Goal: Transaction & Acquisition: Obtain resource

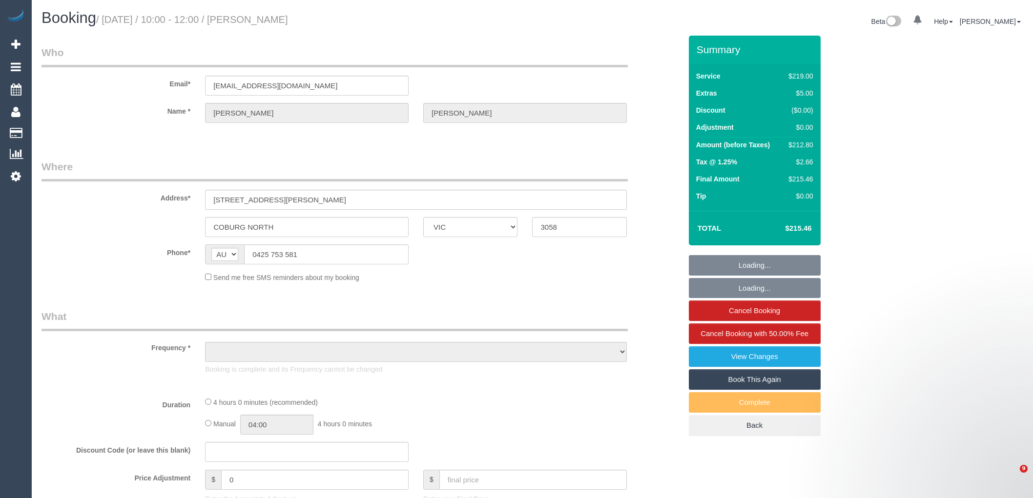
select select "VIC"
select select "object:631"
select select "string:stripe-pm_1RulVx2GScqysDRVi0ptIyB0"
select select "number:27"
select select "number:14"
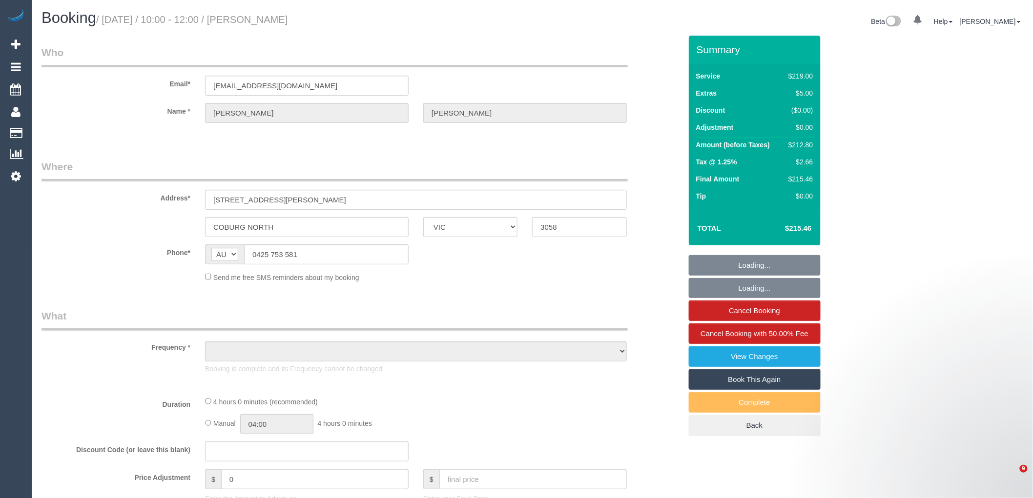
select select "number:19"
select select "number:22"
select select "number:35"
select select "number:26"
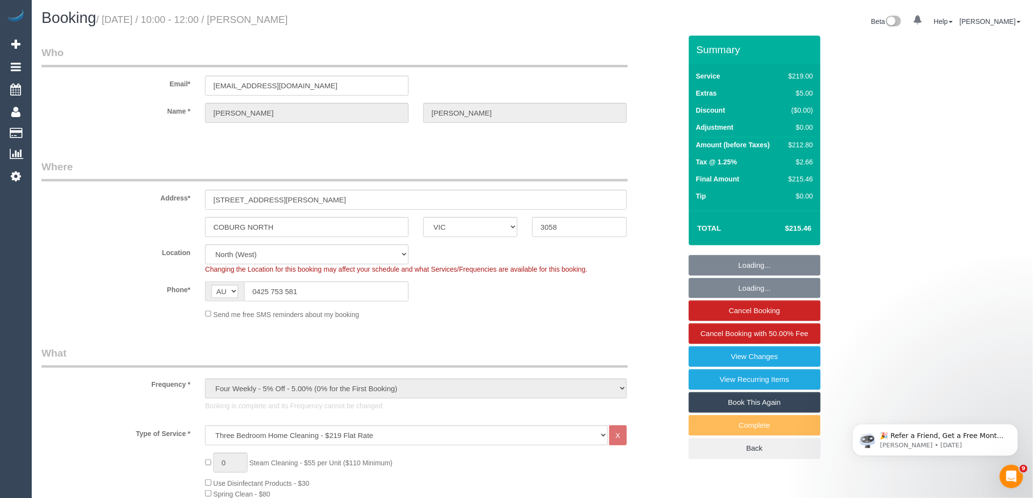
select select "object:1559"
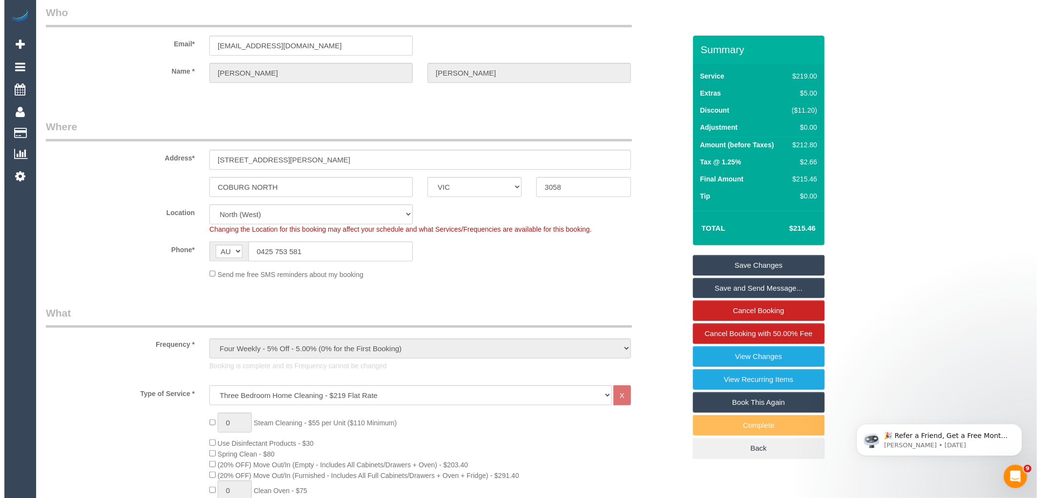
scroll to position [108, 0]
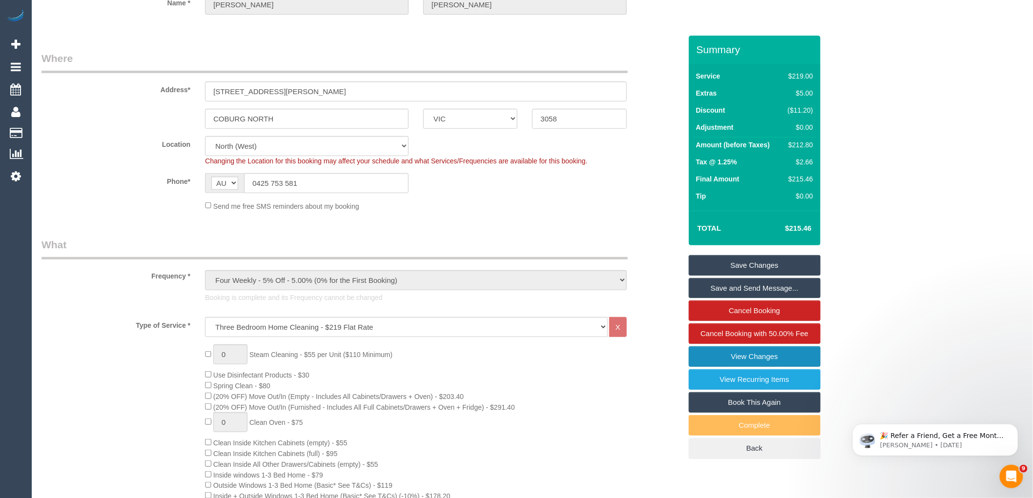
click at [766, 352] on link "View Changes" at bounding box center [755, 357] width 132 height 21
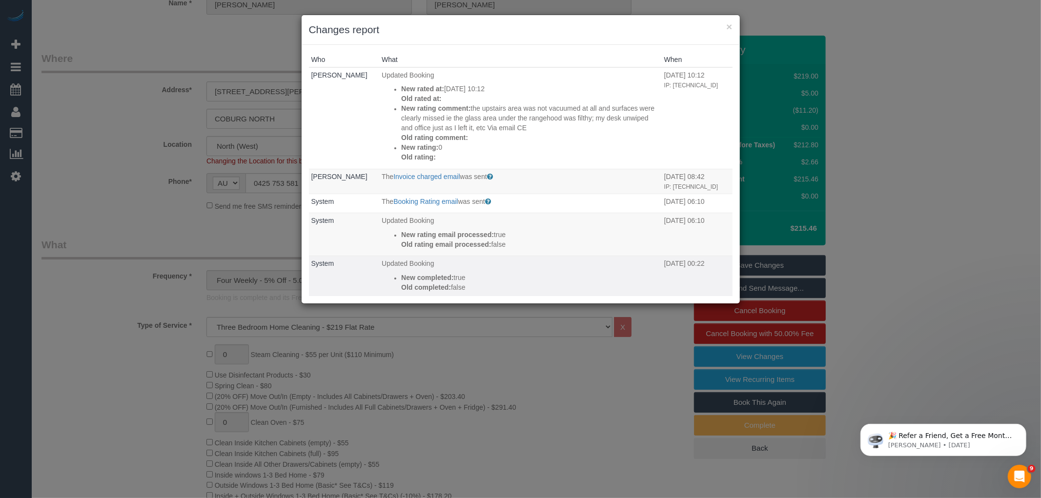
scroll to position [271, 0]
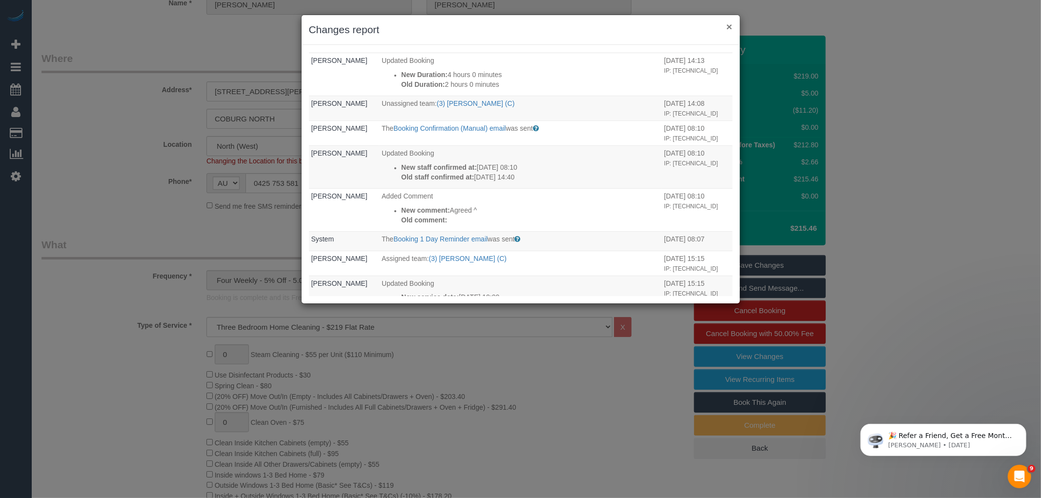
click at [731, 25] on button "×" at bounding box center [729, 26] width 6 height 10
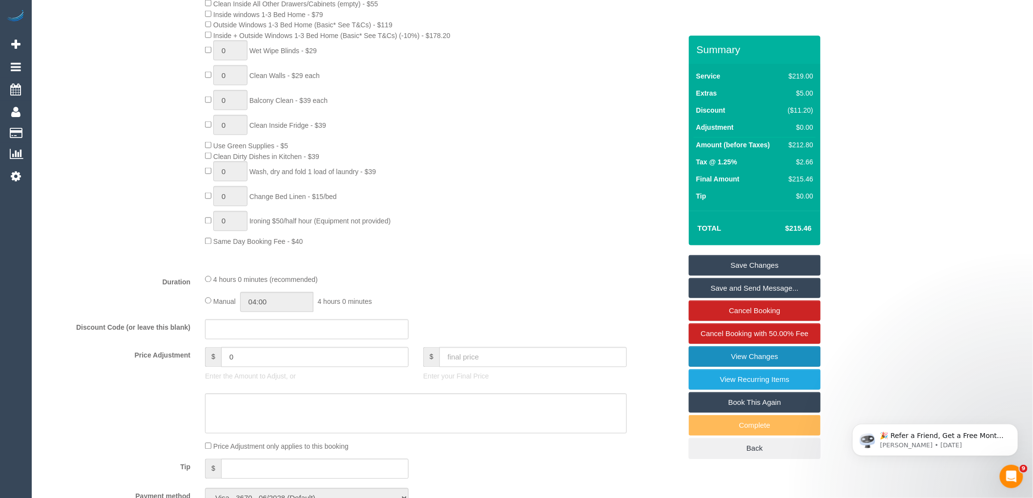
scroll to position [813, 0]
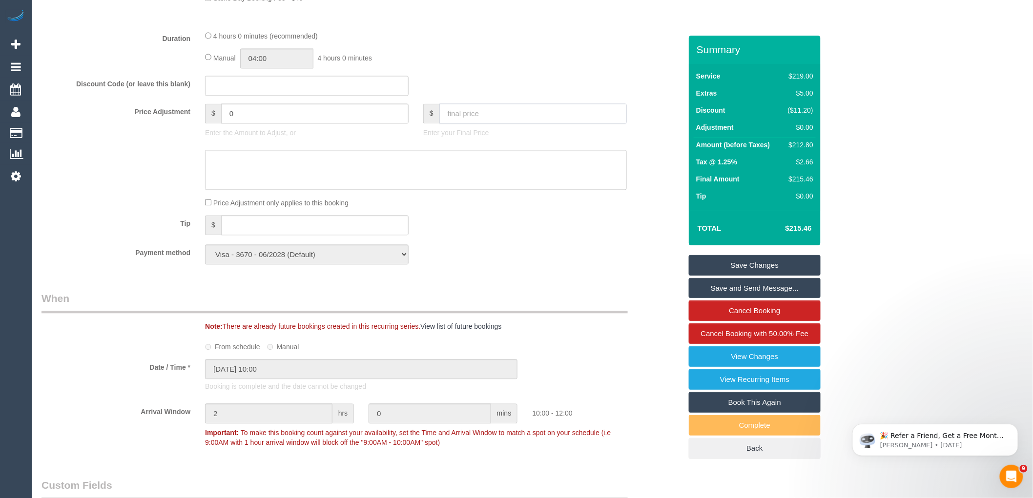
click at [475, 119] on input "text" at bounding box center [532, 113] width 187 height 20
type input "0"
click at [402, 190] on textarea at bounding box center [416, 170] width 422 height 40
type textarea "S"
type input "-212.8"
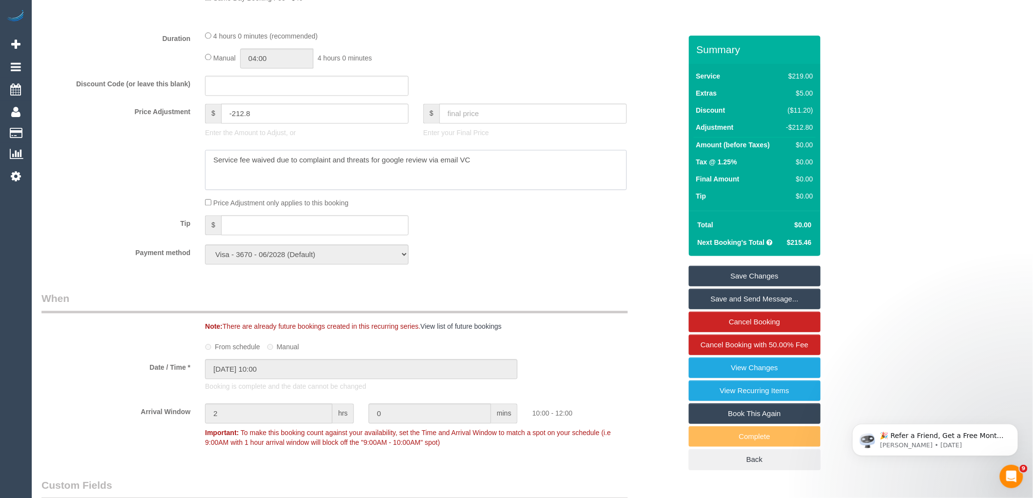
type textarea "Service fee waived due to complaint and threats for google review via email VC"
click at [775, 280] on link "Save Changes" at bounding box center [755, 276] width 132 height 21
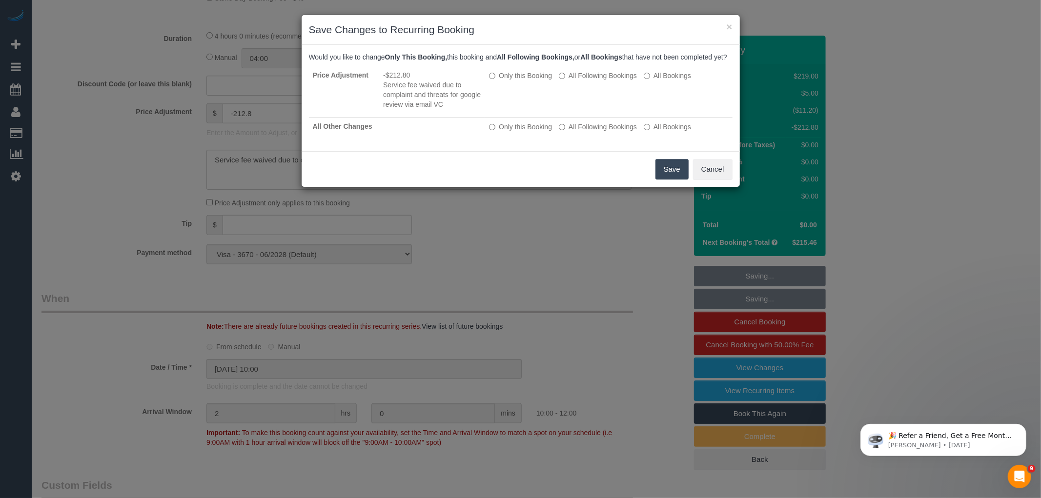
click at [678, 175] on button "Save" at bounding box center [672, 169] width 33 height 21
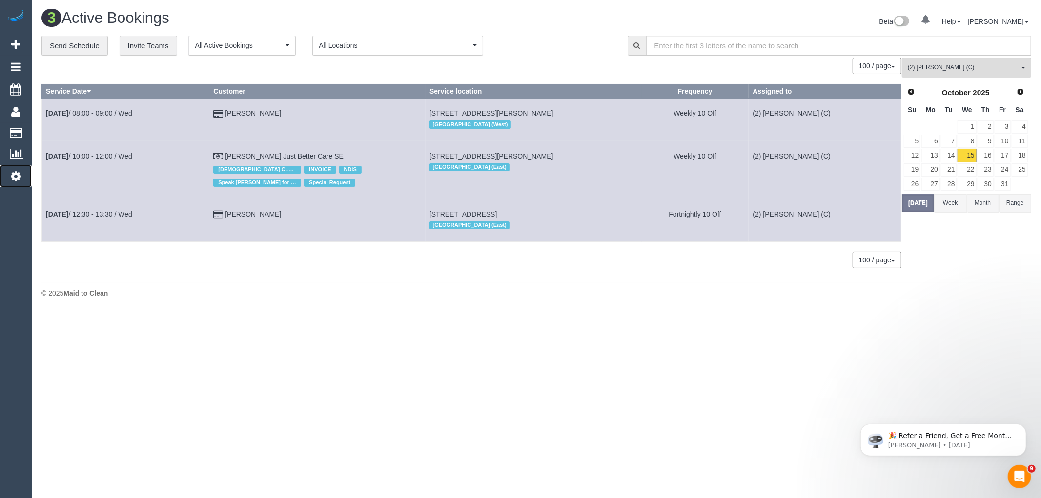
click at [17, 176] on icon at bounding box center [16, 176] width 10 height 12
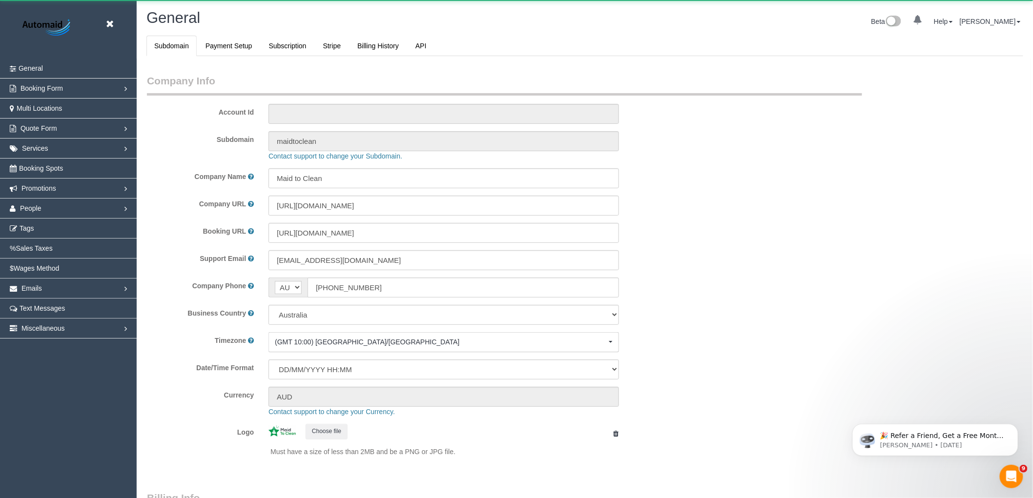
scroll to position [2199, 1033]
select select "1"
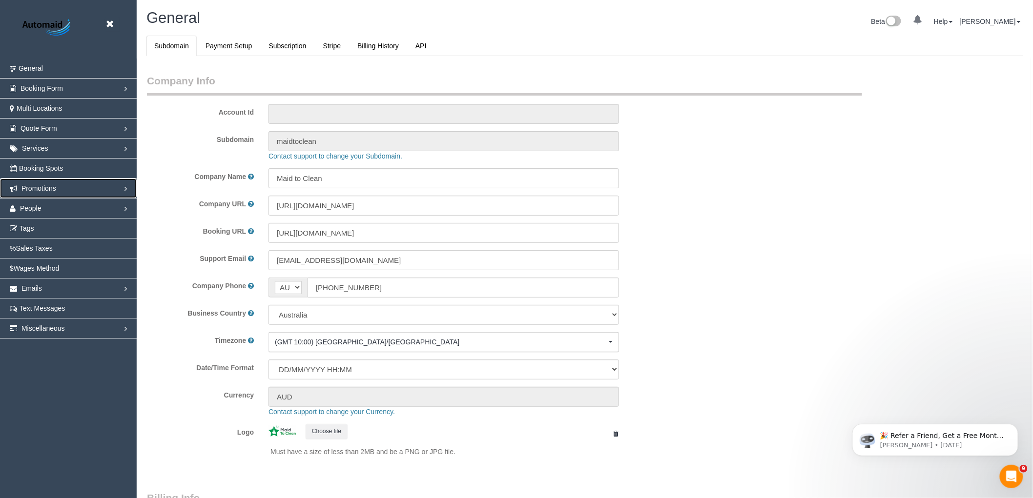
click at [47, 188] on span "Promotions" at bounding box center [38, 189] width 35 height 8
click at [46, 226] on link "Gift Cards" at bounding box center [68, 229] width 137 height 20
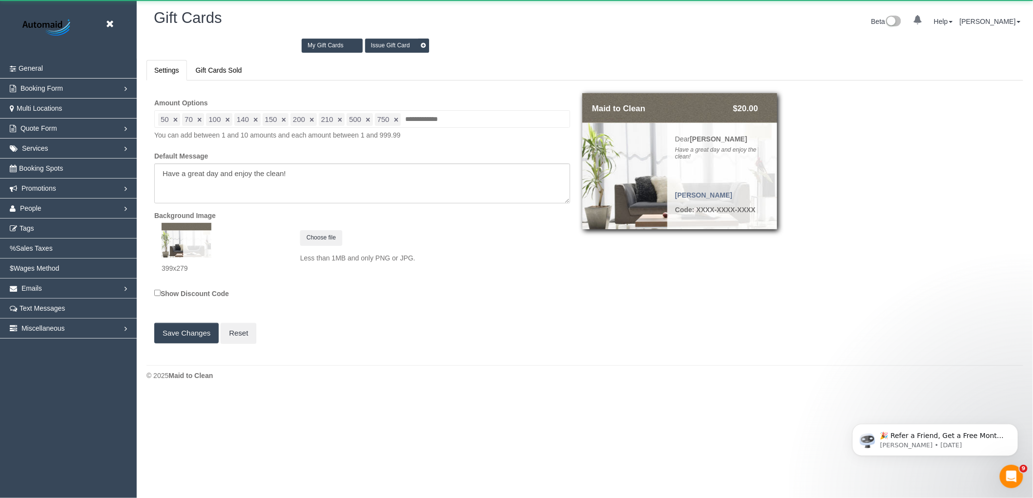
scroll to position [48423, 47778]
click at [417, 50] on link "Issue Gift Card" at bounding box center [400, 46] width 64 height 14
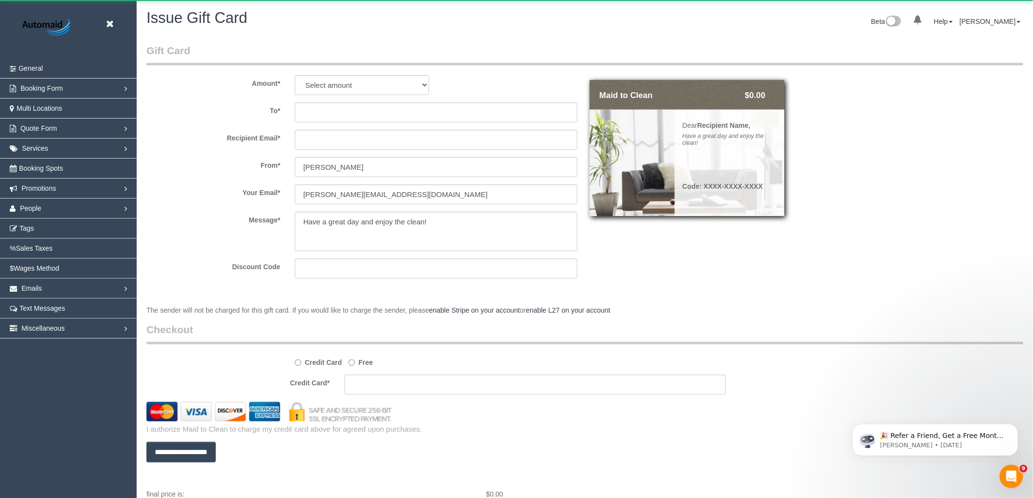
scroll to position [534, 1033]
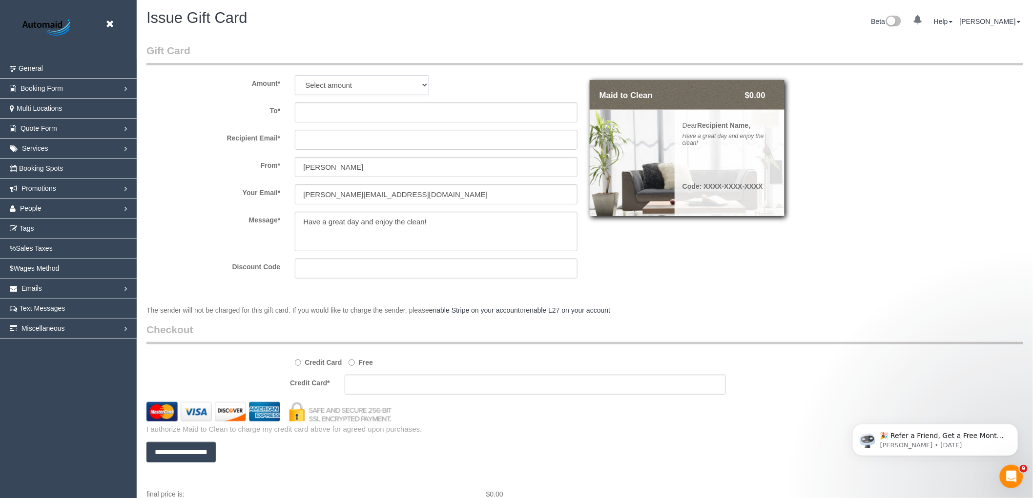
click at [334, 84] on select "Select amount $50.00 $70.00 $100.00 $140.00 $150.00 $200.00 $210.00 $500.00 $75…" at bounding box center [362, 85] width 134 height 20
select select "150"
click at [295, 75] on select "Select amount $50.00 $70.00 $100.00 $140.00 $150.00 $200.00 $210.00 $500.00 $75…" at bounding box center [362, 85] width 134 height 20
click at [325, 111] on input "text" at bounding box center [436, 113] width 283 height 20
click at [331, 119] on input "text" at bounding box center [436, 113] width 283 height 20
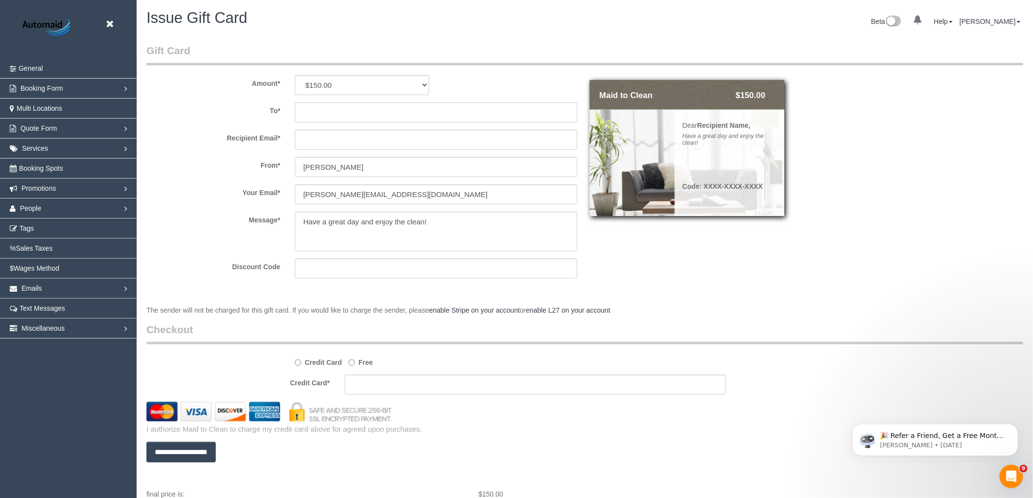
paste input "[PERSON_NAME]"
type input "[PERSON_NAME]"
click at [304, 146] on input "text" at bounding box center [436, 140] width 283 height 20
paste input "[EMAIL_ADDRESS][DOMAIN_NAME]"
type input "[EMAIL_ADDRESS][DOMAIN_NAME]"
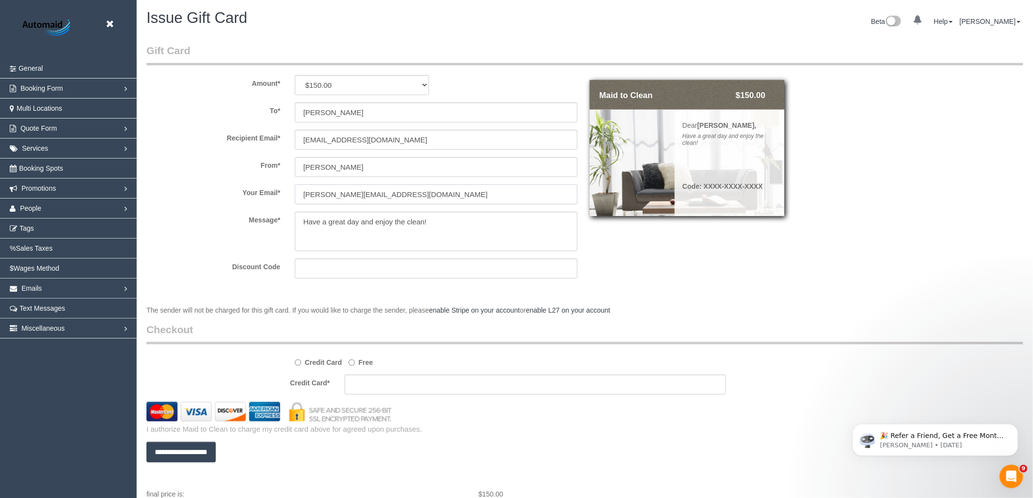
drag, startPoint x: 327, startPoint y: 195, endPoint x: 261, endPoint y: 190, distance: 66.6
click at [261, 190] on div "Your Email * [PERSON_NAME][EMAIL_ADDRESS][DOMAIN_NAME]" at bounding box center [362, 195] width 446 height 20
type input "[EMAIL_ADDRESS][DOMAIN_NAME]"
drag, startPoint x: 487, startPoint y: 237, endPoint x: 241, endPoint y: 236, distance: 246.1
click at [241, 236] on div "Message *" at bounding box center [362, 232] width 446 height 40
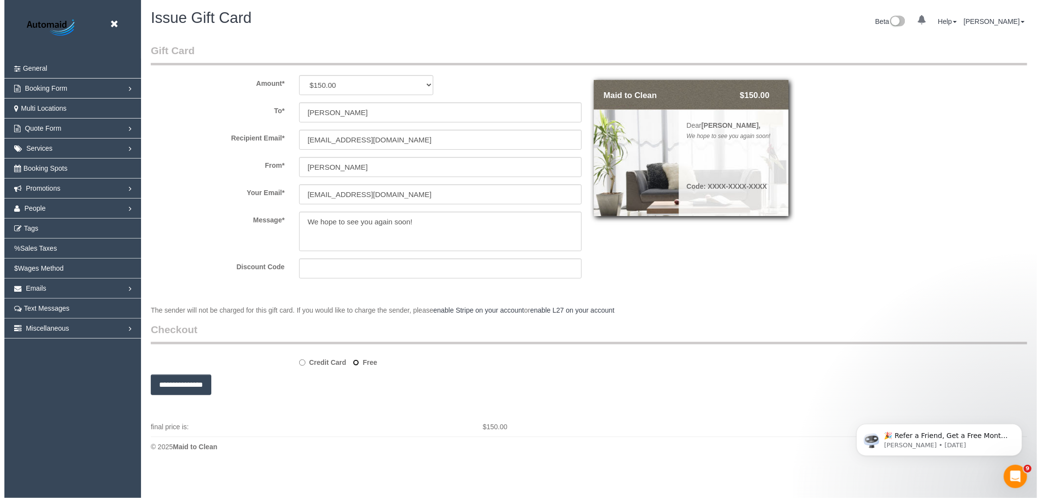
scroll to position [48353, 47778]
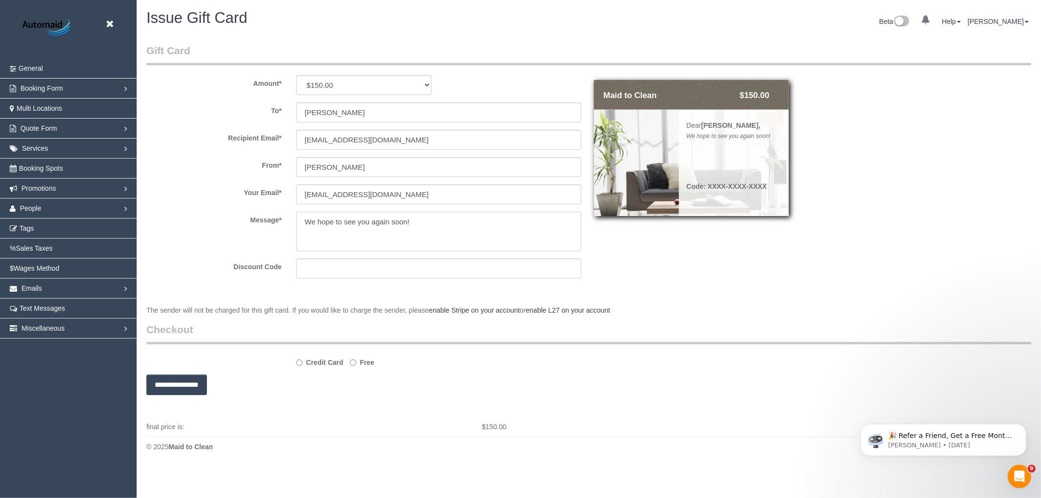
drag, startPoint x: 412, startPoint y: 225, endPoint x: 282, endPoint y: 225, distance: 130.3
click at [282, 225] on div "Message *" at bounding box center [364, 232] width 450 height 40
type textarea "W"
type textarea "We understand you have reservations for using our services again, however if yo…"
drag, startPoint x: 519, startPoint y: 228, endPoint x: 297, endPoint y: 217, distance: 222.4
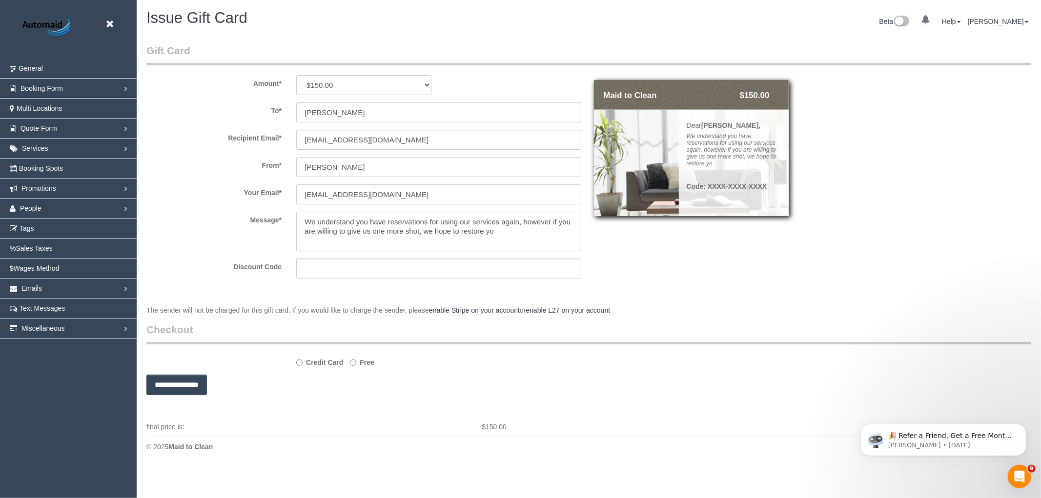
click at [297, 217] on textarea at bounding box center [438, 232] width 285 height 40
click at [369, 248] on textarea at bounding box center [438, 232] width 285 height 40
drag, startPoint x: 503, startPoint y: 232, endPoint x: 259, endPoint y: 213, distance: 245.3
click at [259, 213] on div "Message *" at bounding box center [364, 232] width 450 height 40
click at [370, 229] on textarea at bounding box center [438, 232] width 285 height 40
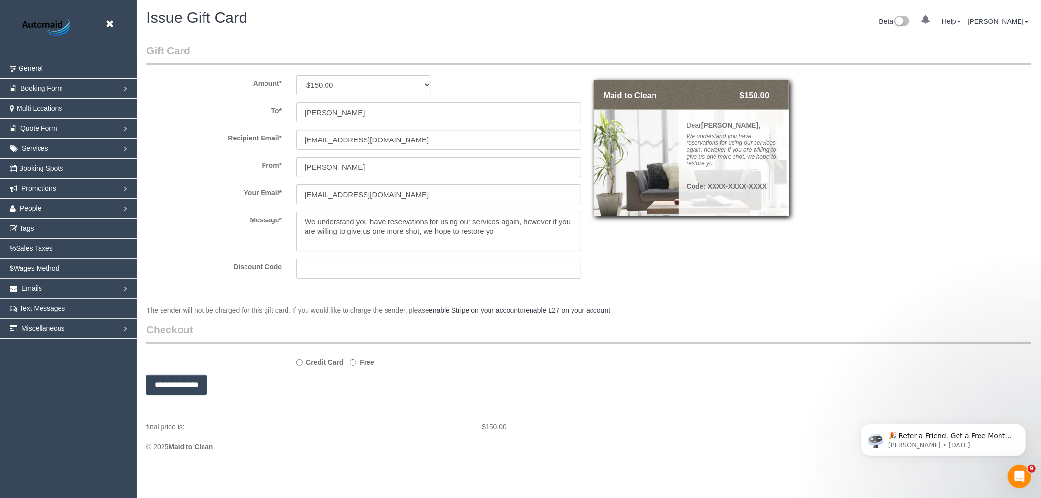
drag, startPoint x: 505, startPoint y: 233, endPoint x: 292, endPoint y: 212, distance: 214.4
click at [292, 212] on div at bounding box center [439, 232] width 300 height 40
type textarea "We hope to see you again soon. Please reach out to [PERSON_NAME], Operations Ma…"
click at [172, 386] on input "**********" at bounding box center [176, 385] width 61 height 21
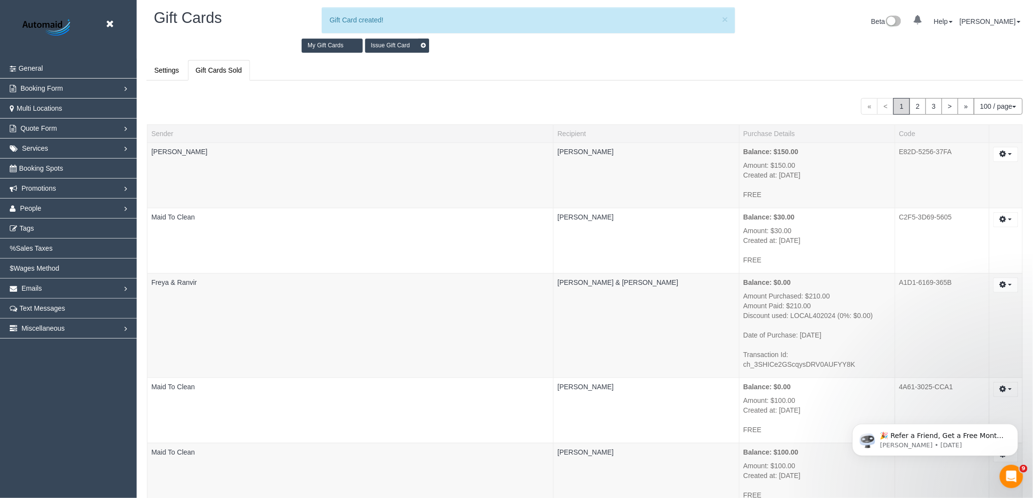
scroll to position [41960, 47787]
